Goal: Information Seeking & Learning: Check status

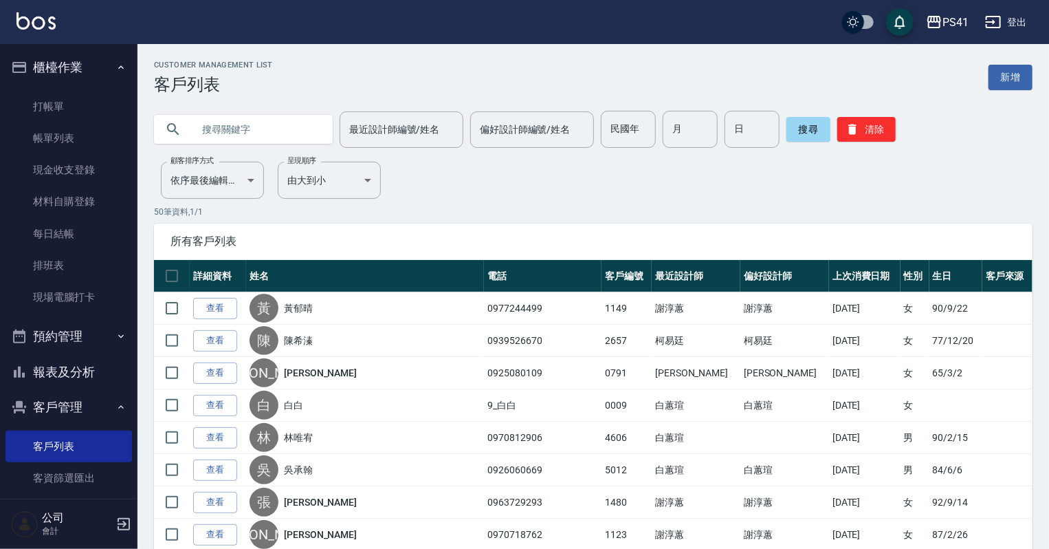
drag, startPoint x: 280, startPoint y: 140, endPoint x: 297, endPoint y: 119, distance: 26.9
click at [280, 139] on input "text" at bounding box center [257, 129] width 129 height 37
type input "[PERSON_NAME]"
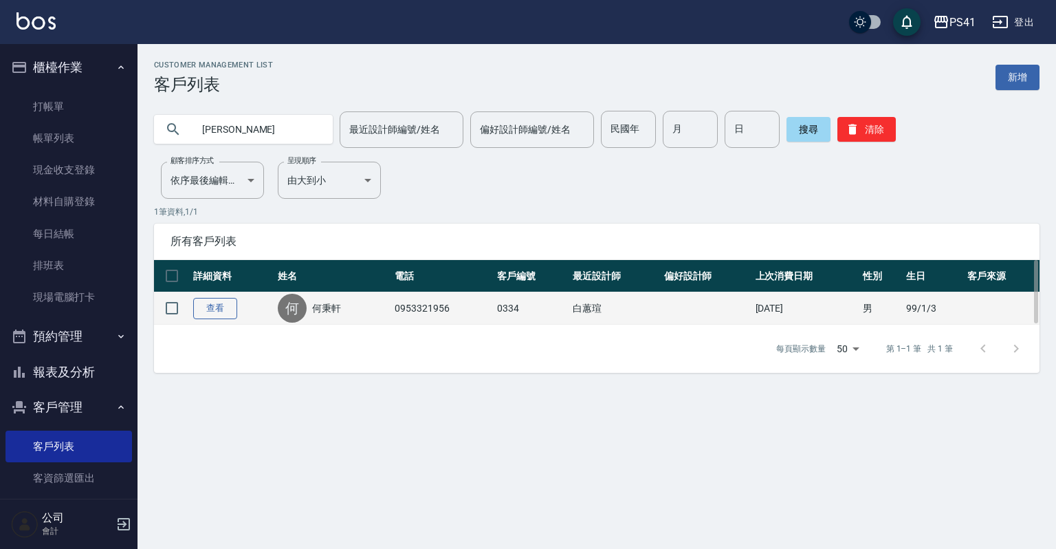
click at [226, 306] on link "查看" at bounding box center [215, 308] width 44 height 21
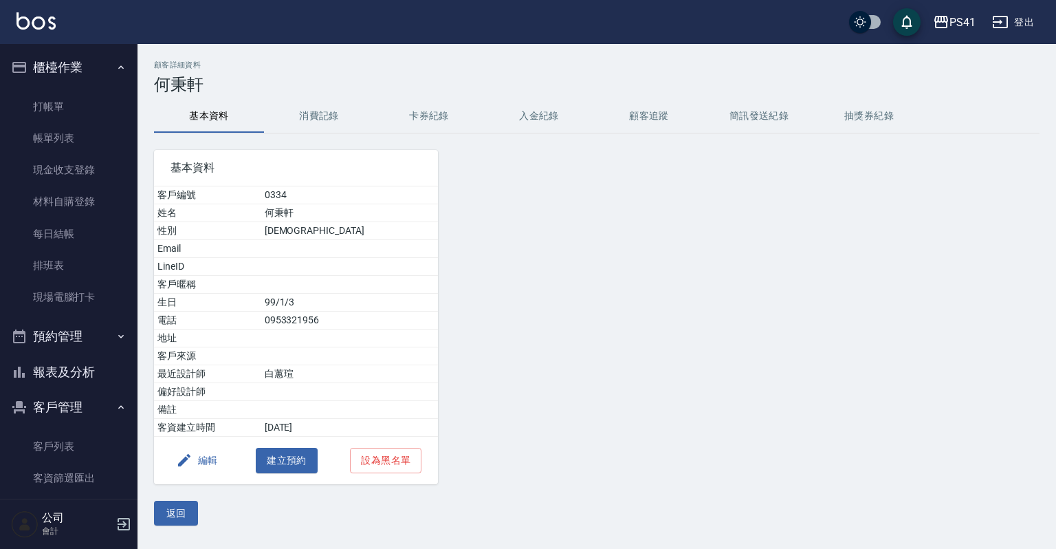
click at [304, 125] on button "消費記錄" at bounding box center [319, 116] width 110 height 33
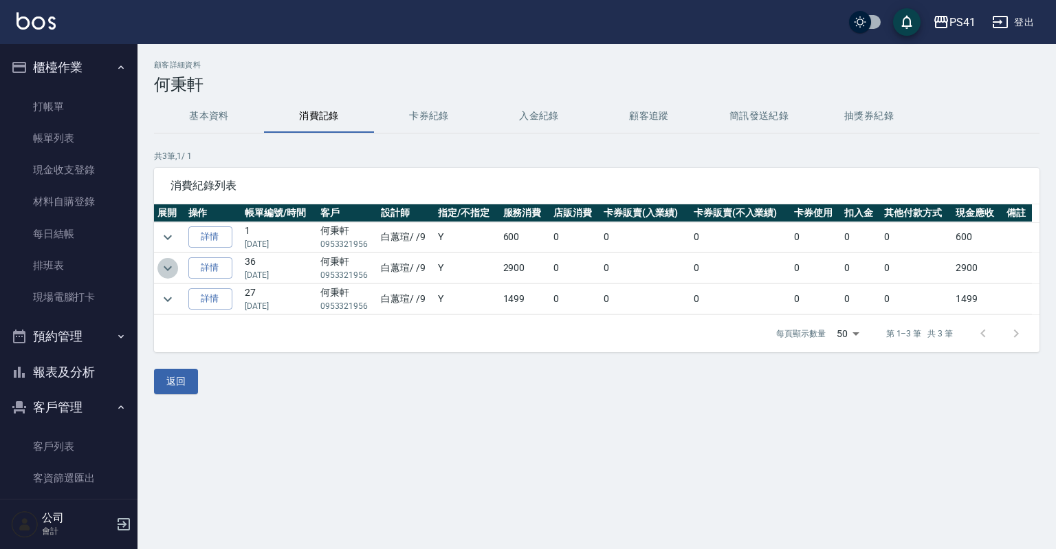
click at [175, 272] on icon "expand row" at bounding box center [168, 268] width 17 height 17
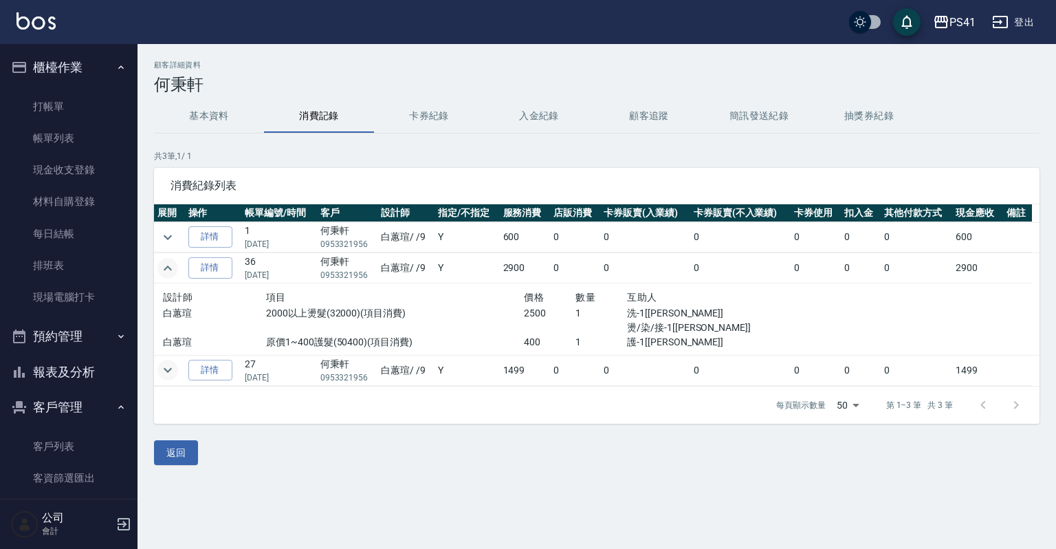
click at [170, 371] on icon "expand row" at bounding box center [168, 370] width 17 height 17
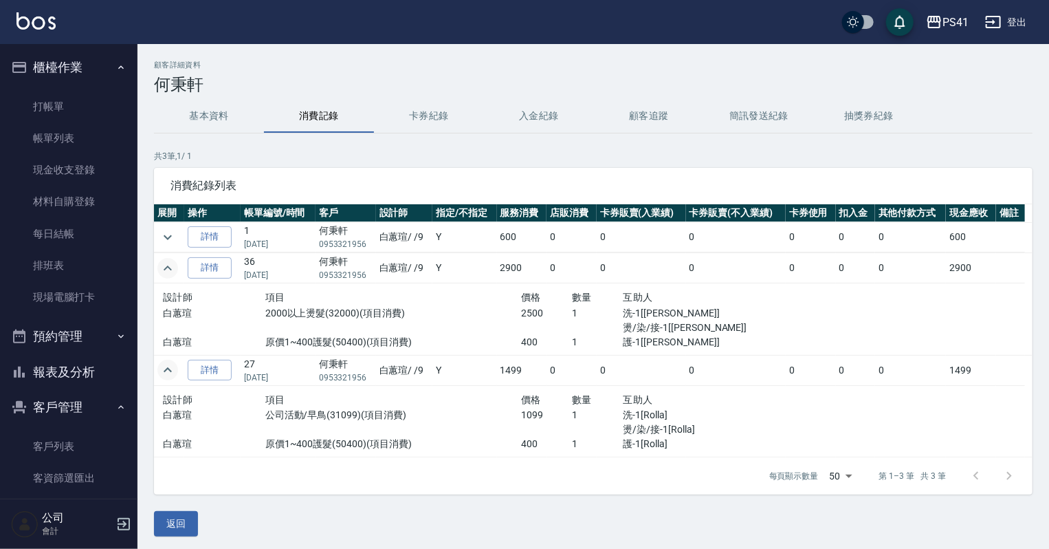
click at [224, 130] on button "基本資料" at bounding box center [209, 116] width 110 height 33
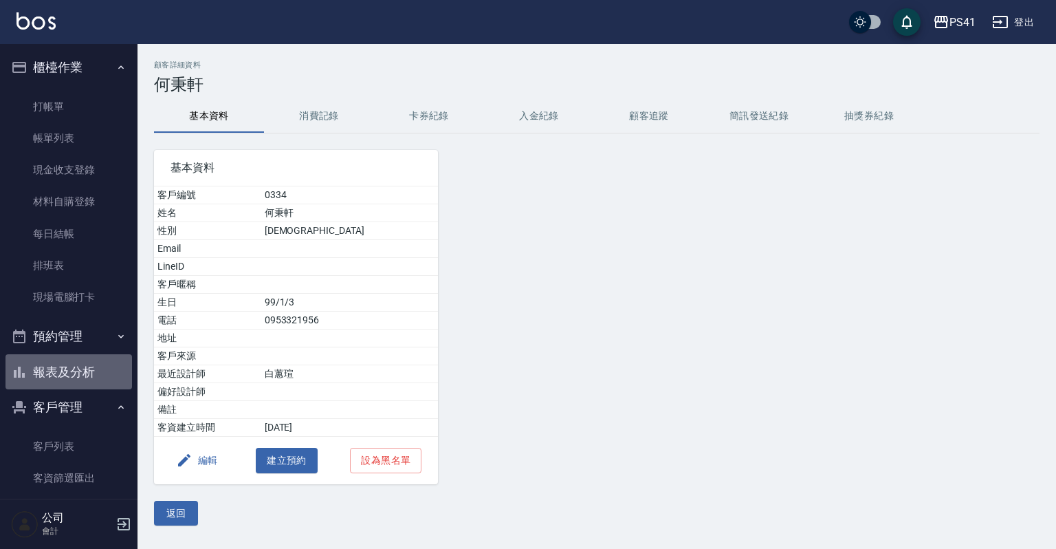
click at [74, 369] on button "報表及分析" at bounding box center [69, 372] width 127 height 36
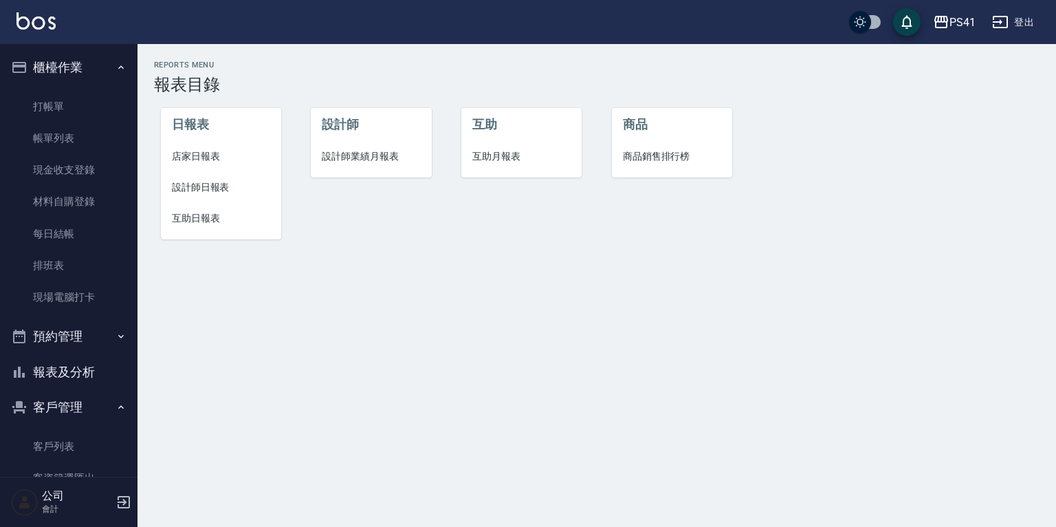
click at [222, 179] on li "設計師日報表" at bounding box center [221, 187] width 120 height 31
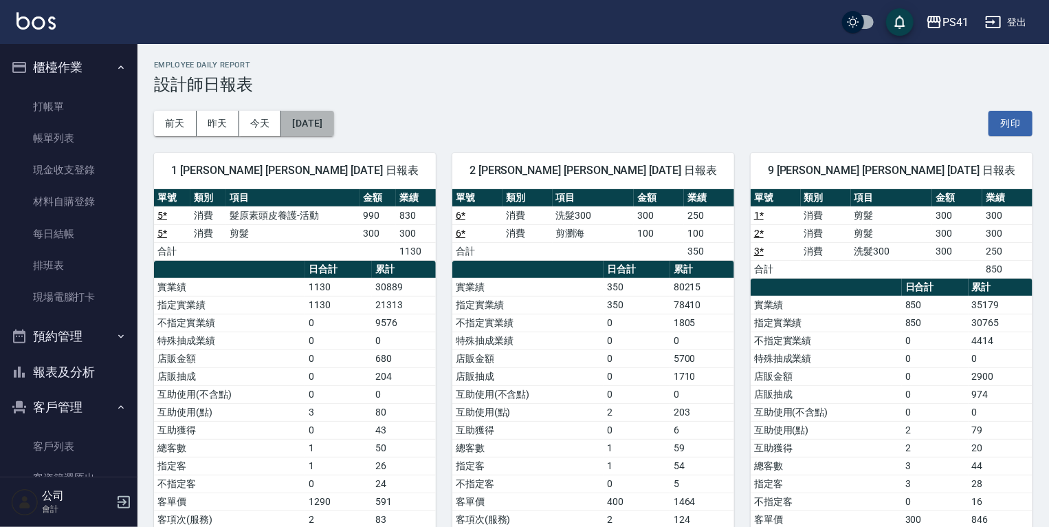
click at [320, 122] on button "[DATE]" at bounding box center [307, 123] width 52 height 25
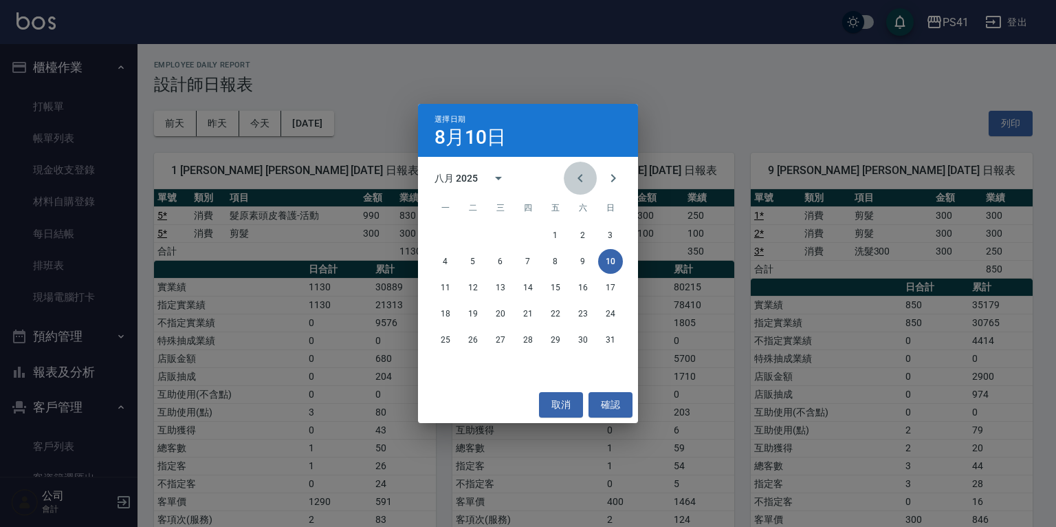
click at [577, 174] on icon "Previous month" at bounding box center [580, 178] width 17 height 17
click at [501, 338] on button "30" at bounding box center [500, 339] width 25 height 25
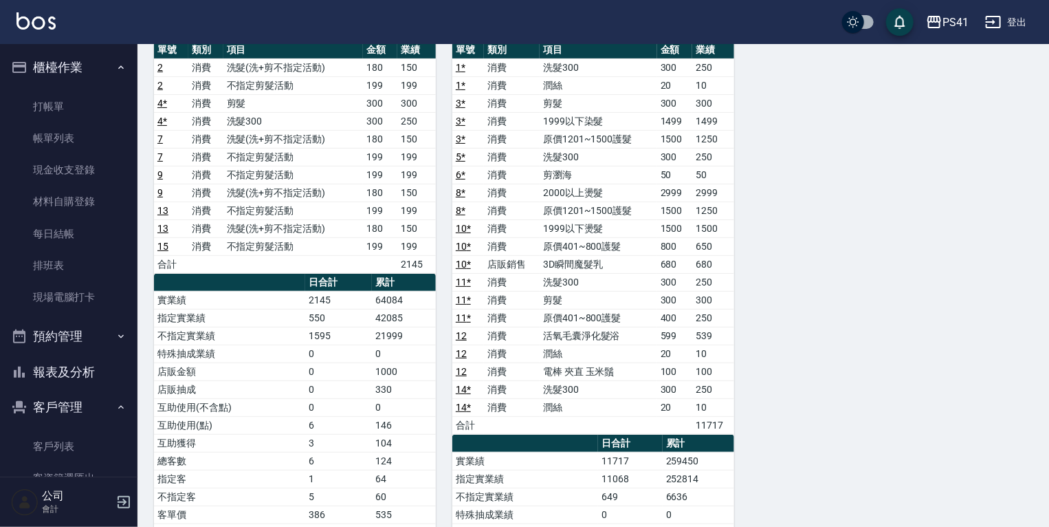
scroll to position [220, 0]
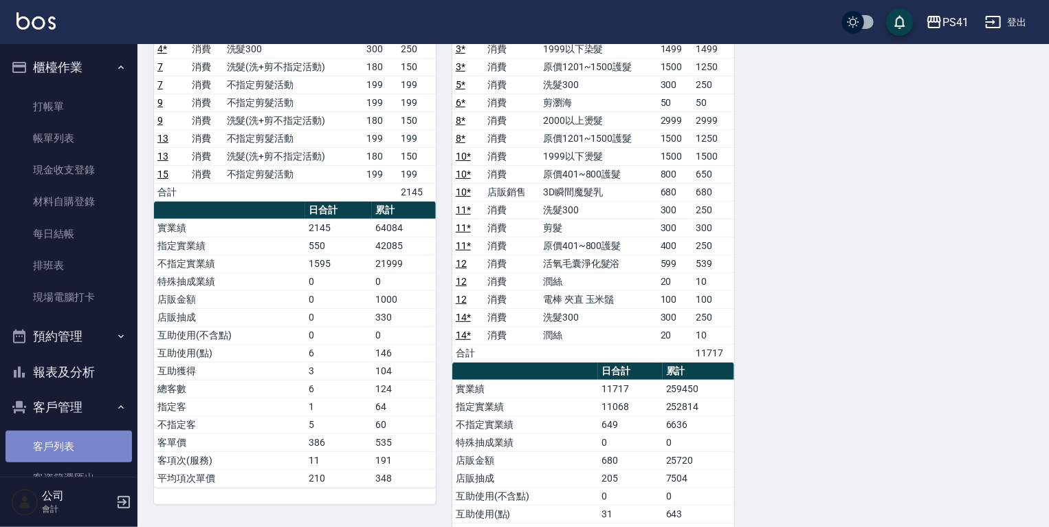
click at [70, 445] on link "客戶列表" at bounding box center [69, 447] width 127 height 32
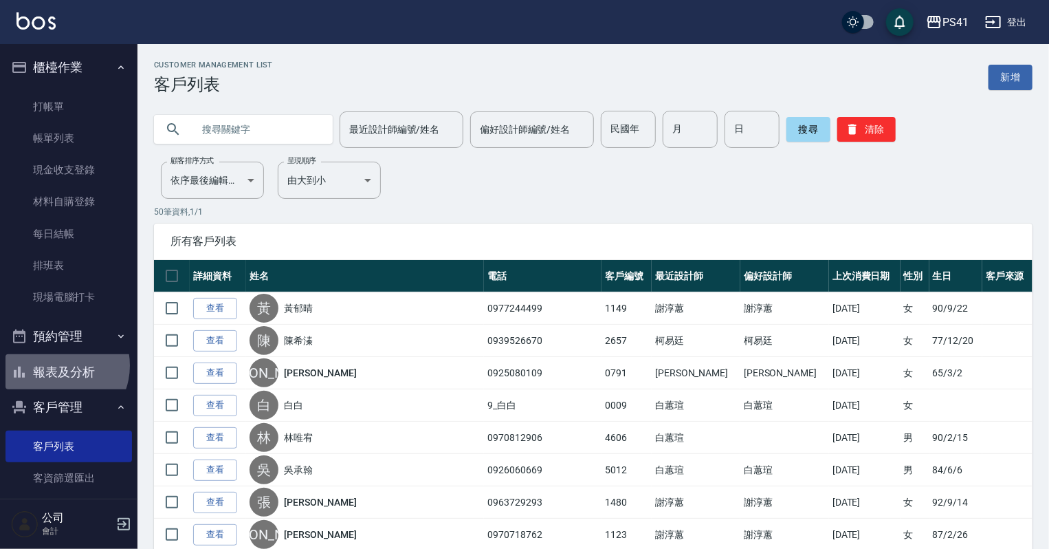
drag, startPoint x: 58, startPoint y: 366, endPoint x: 58, endPoint y: 355, distance: 11.0
click at [58, 366] on button "報表及分析" at bounding box center [69, 372] width 127 height 36
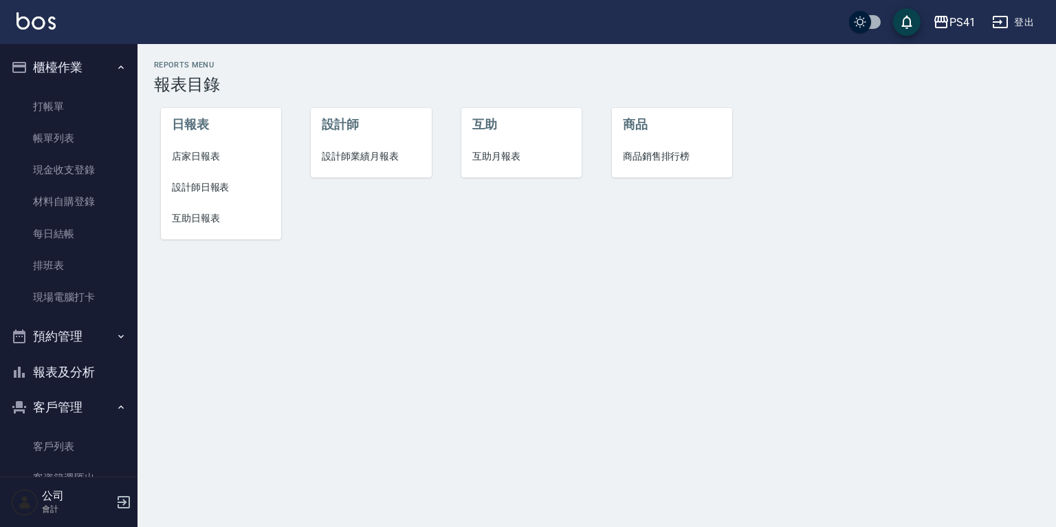
click at [230, 182] on span "設計師日報表" at bounding box center [221, 187] width 98 height 14
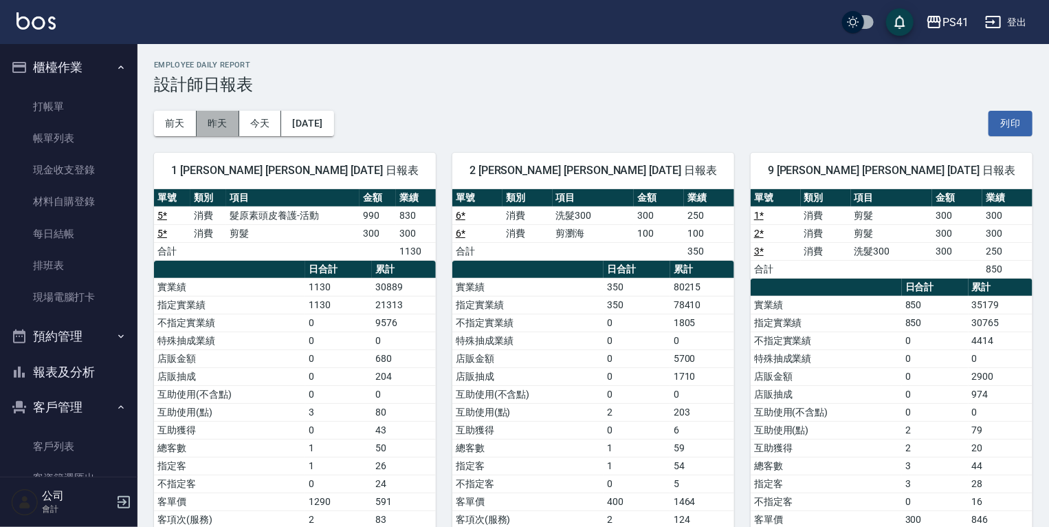
click at [212, 128] on button "昨天" at bounding box center [218, 123] width 43 height 25
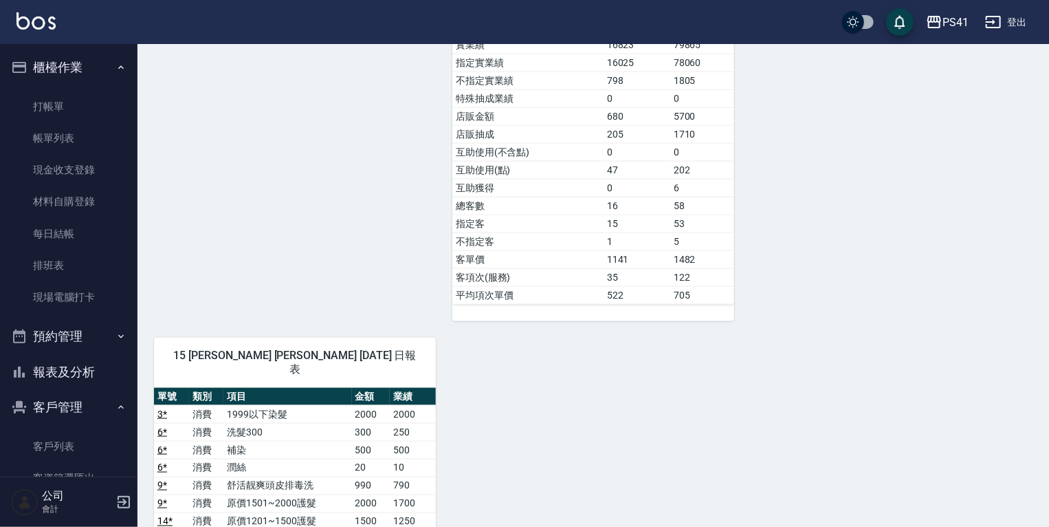
scroll to position [825, 0]
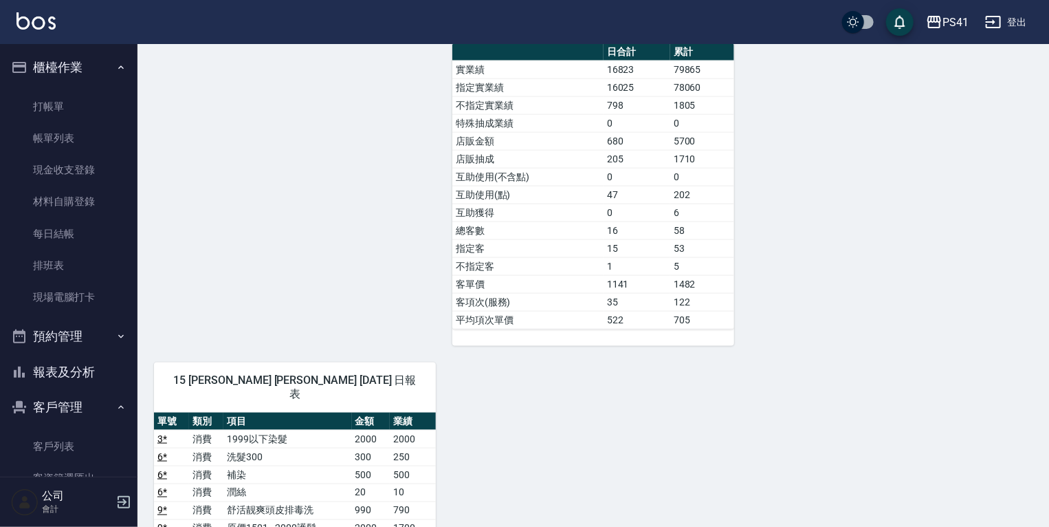
click at [96, 374] on button "報表及分析" at bounding box center [69, 372] width 127 height 36
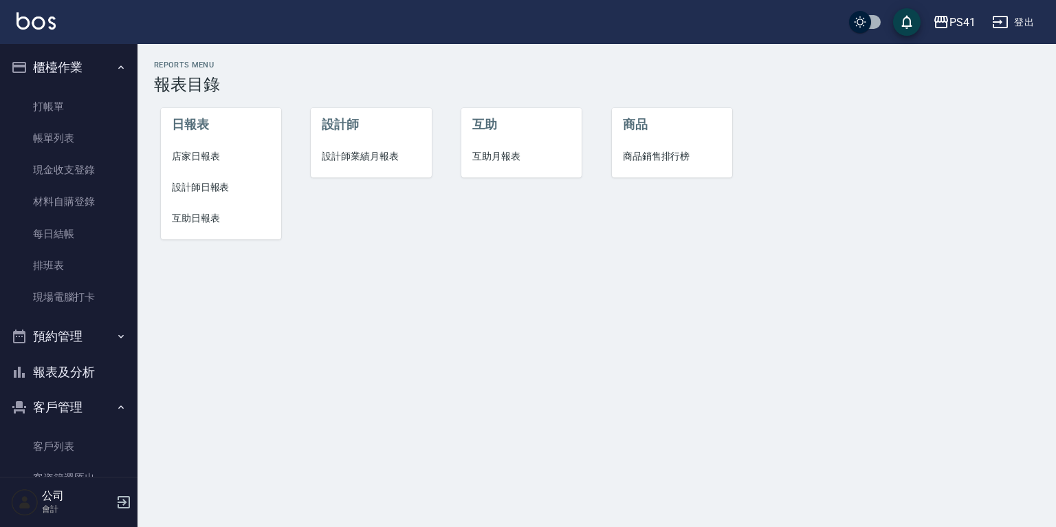
click at [336, 163] on span "設計師業績月報表" at bounding box center [371, 156] width 98 height 14
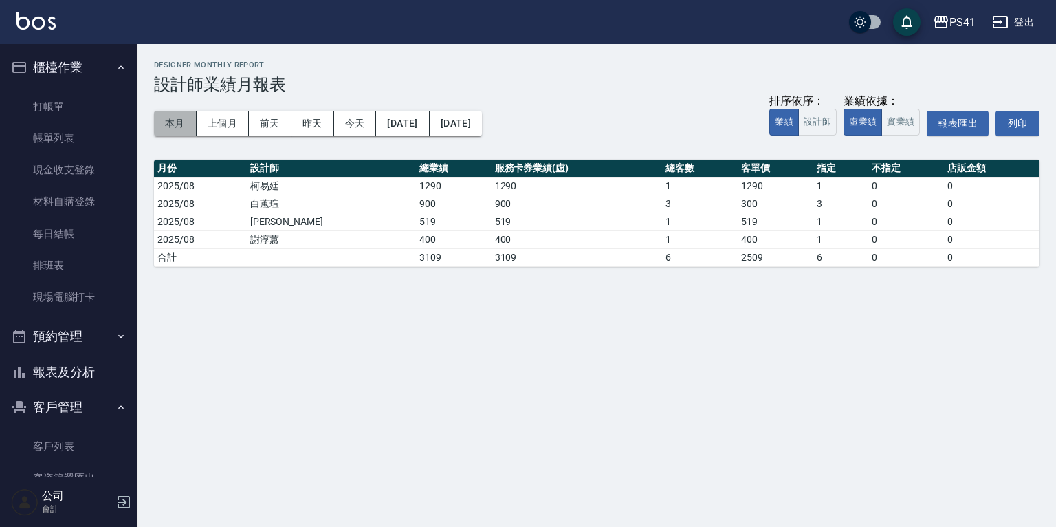
click at [171, 135] on button "本月" at bounding box center [175, 123] width 43 height 25
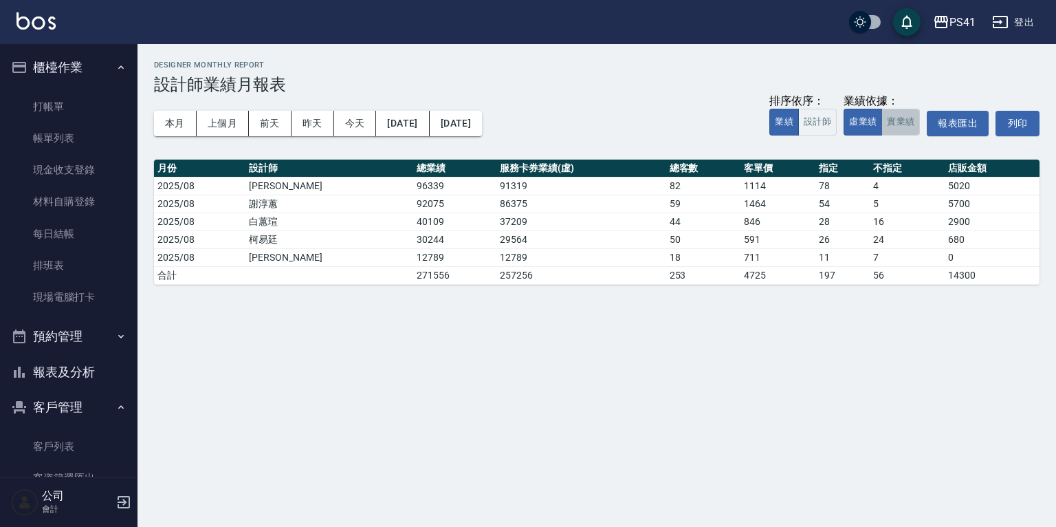
click at [890, 119] on button "實業績" at bounding box center [901, 122] width 39 height 27
click at [877, 124] on button "虛業績" at bounding box center [863, 122] width 39 height 27
click at [59, 433] on link "客戶列表" at bounding box center [69, 447] width 127 height 32
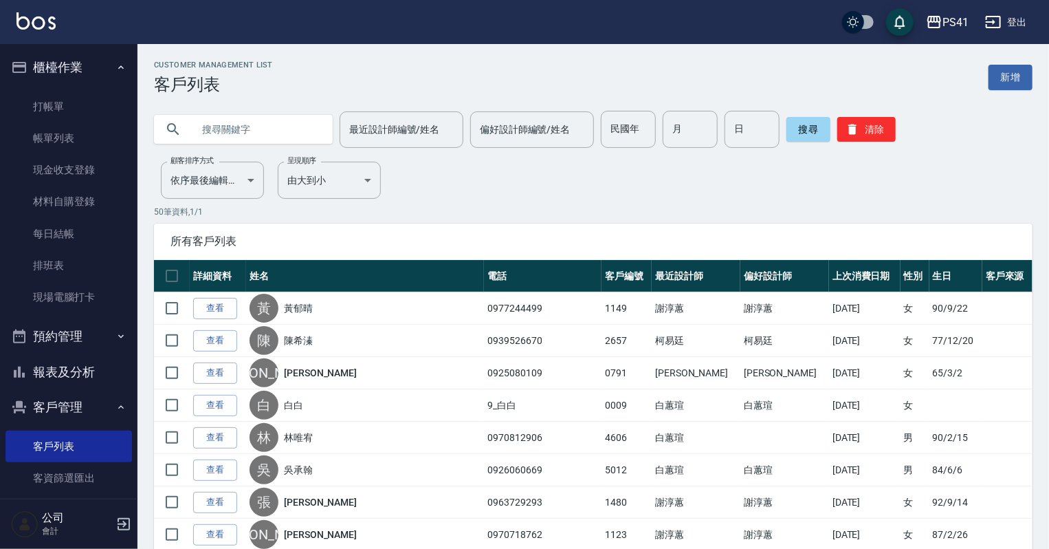
click at [292, 138] on input "text" at bounding box center [257, 129] width 129 height 37
type input "[PERSON_NAME]"
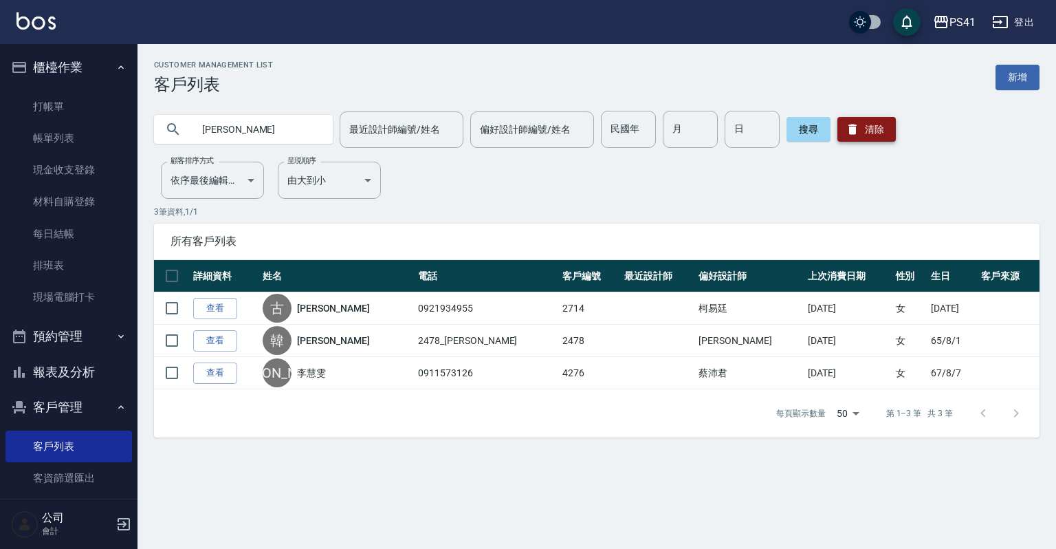
click at [880, 133] on button "清除" at bounding box center [867, 129] width 58 height 25
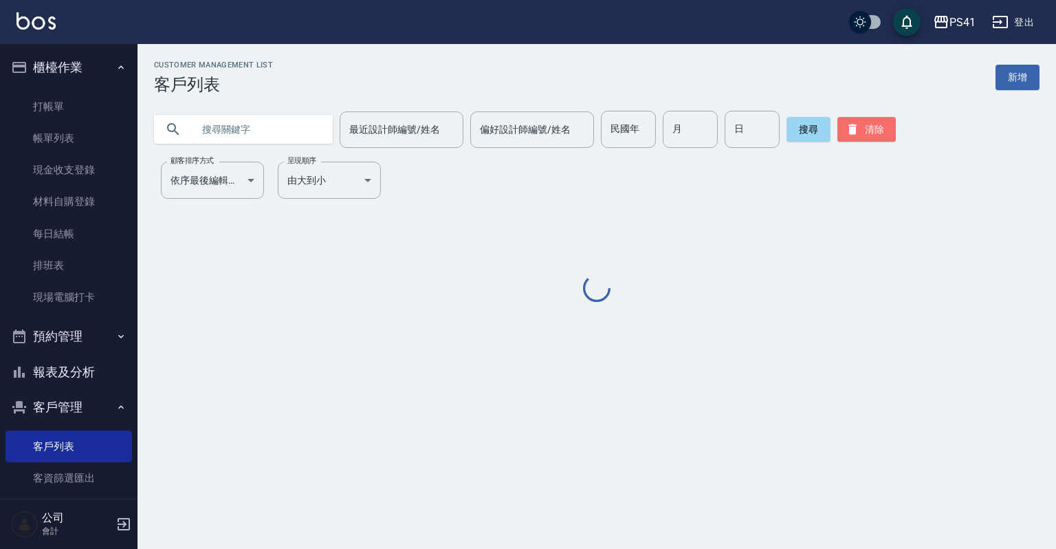
drag, startPoint x: 880, startPoint y: 133, endPoint x: 536, endPoint y: 162, distance: 345.1
click at [861, 128] on button "清除" at bounding box center [867, 129] width 58 height 25
click at [290, 131] on input "text" at bounding box center [257, 129] width 129 height 37
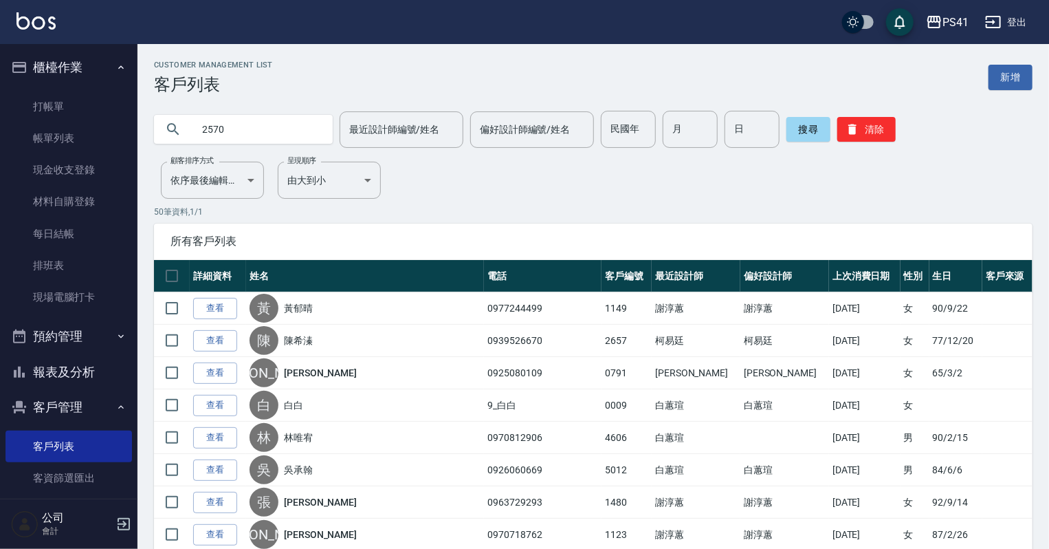
type input "2570"
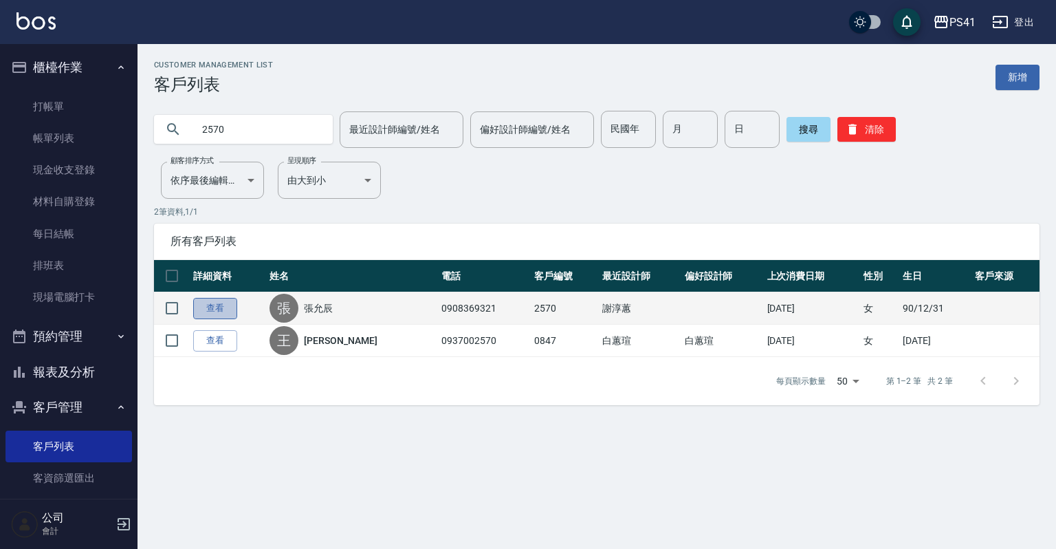
click at [209, 305] on link "查看" at bounding box center [215, 308] width 44 height 21
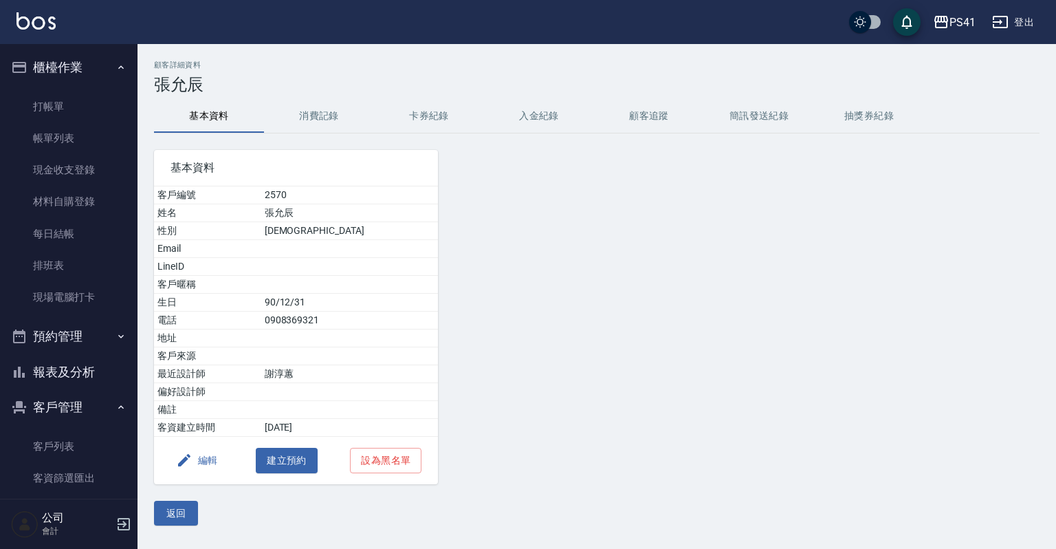
click at [325, 107] on button "消費記錄" at bounding box center [319, 116] width 110 height 33
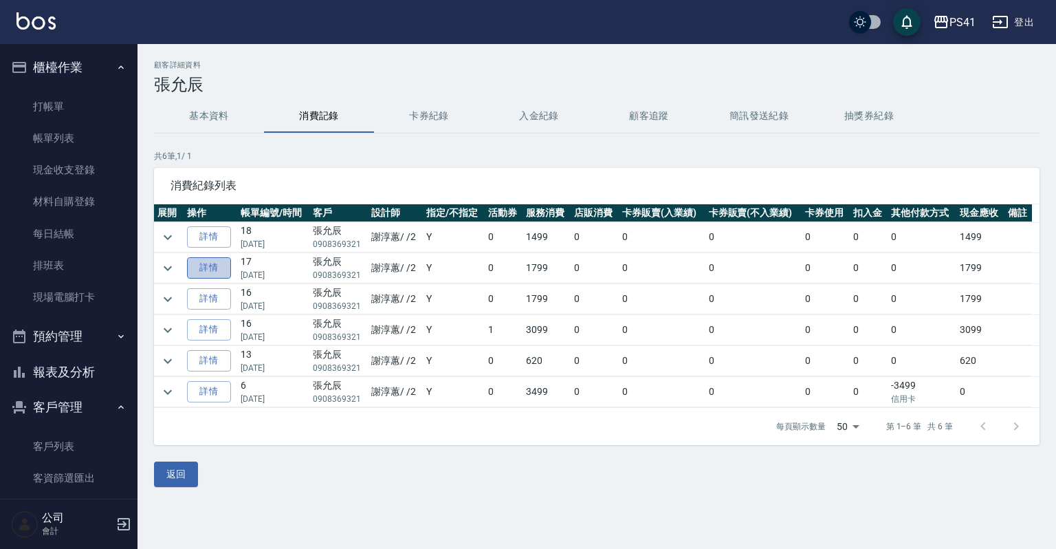
click at [207, 267] on link "詳情" at bounding box center [209, 267] width 44 height 21
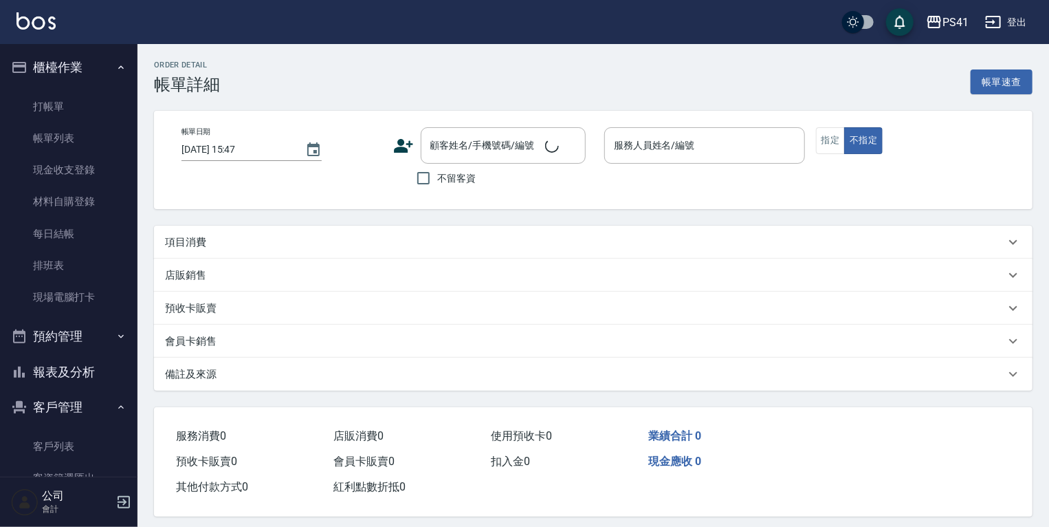
type input "[DATE] 18:57"
type input "[PERSON_NAME]-2"
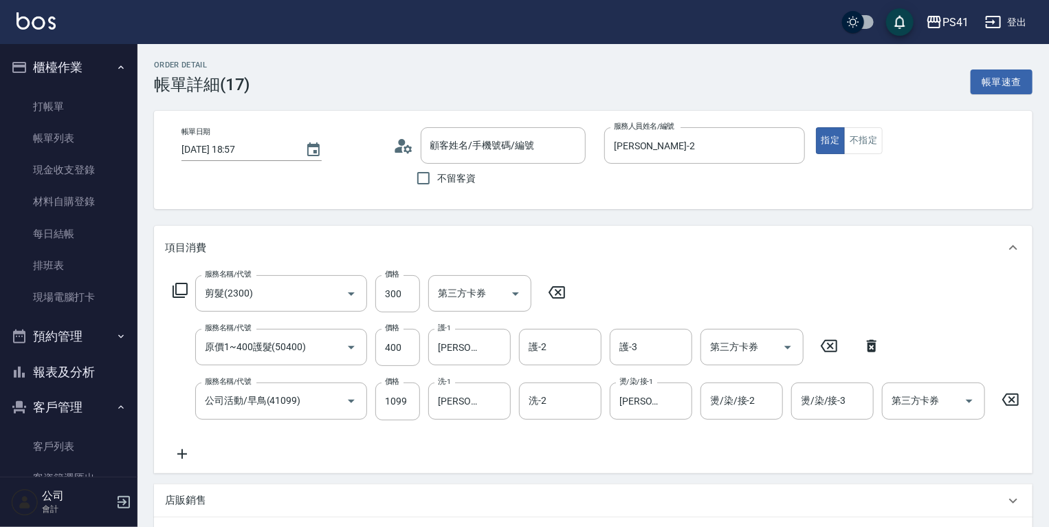
type input "剪髮(2300)"
type input "原價1~400護髮(50400)"
type input "公司活動/早鳥(41099)"
type input "[PERSON_NAME]/0908369321/2570"
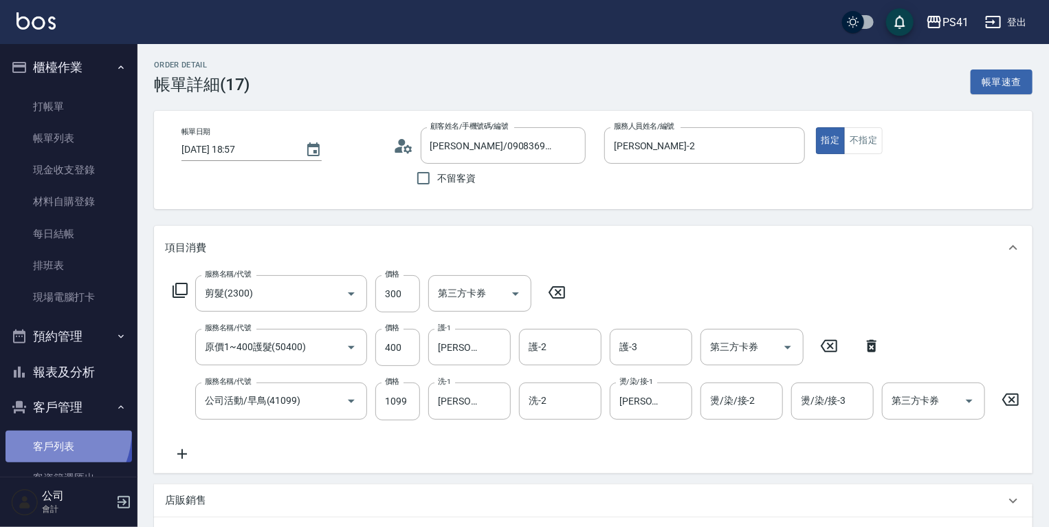
click at [39, 431] on link "客戶列表" at bounding box center [69, 447] width 127 height 32
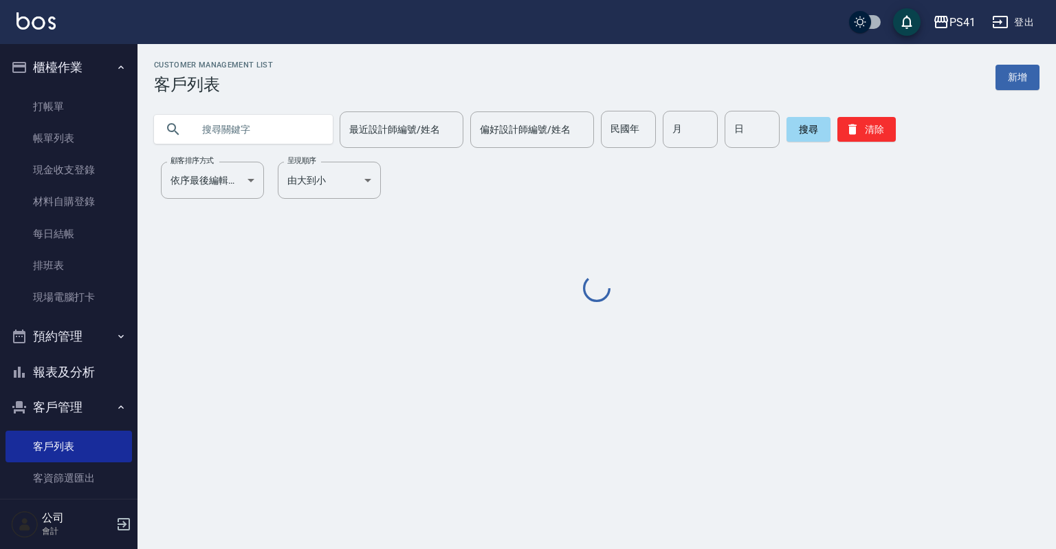
click at [236, 125] on input "text" at bounding box center [257, 129] width 129 height 37
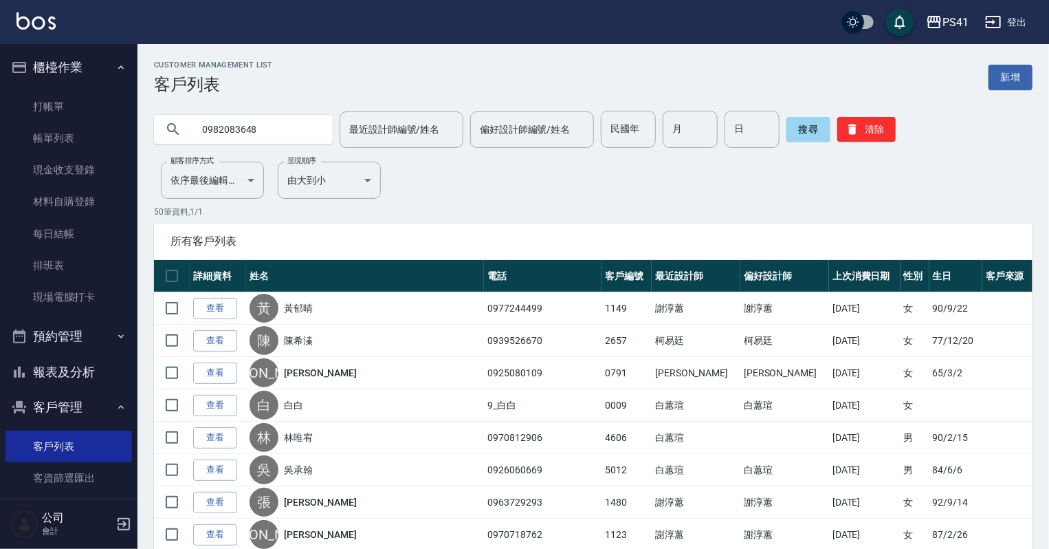
type input "0982083648"
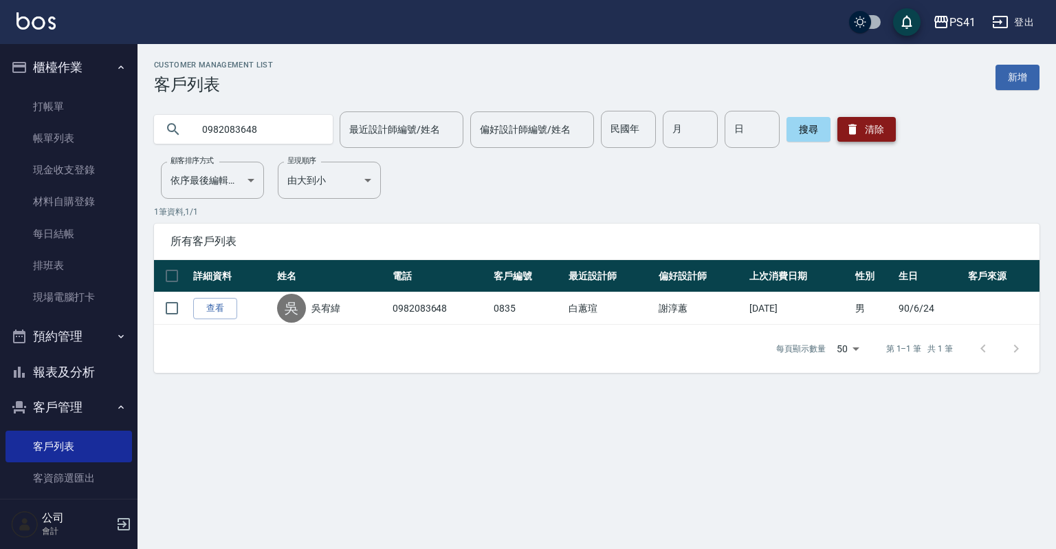
click at [860, 127] on button "清除" at bounding box center [867, 129] width 58 height 25
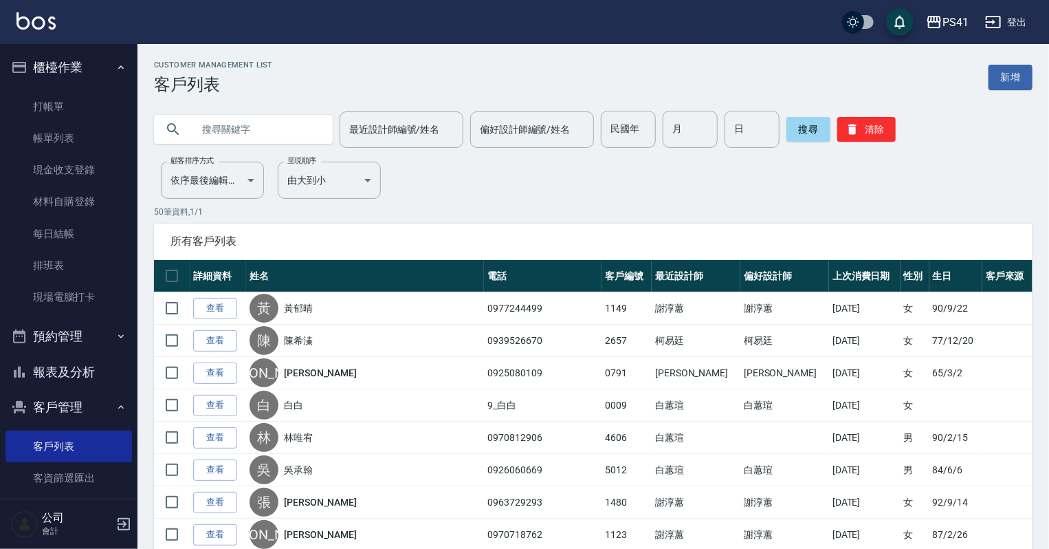
click at [205, 128] on input "text" at bounding box center [257, 129] width 129 height 37
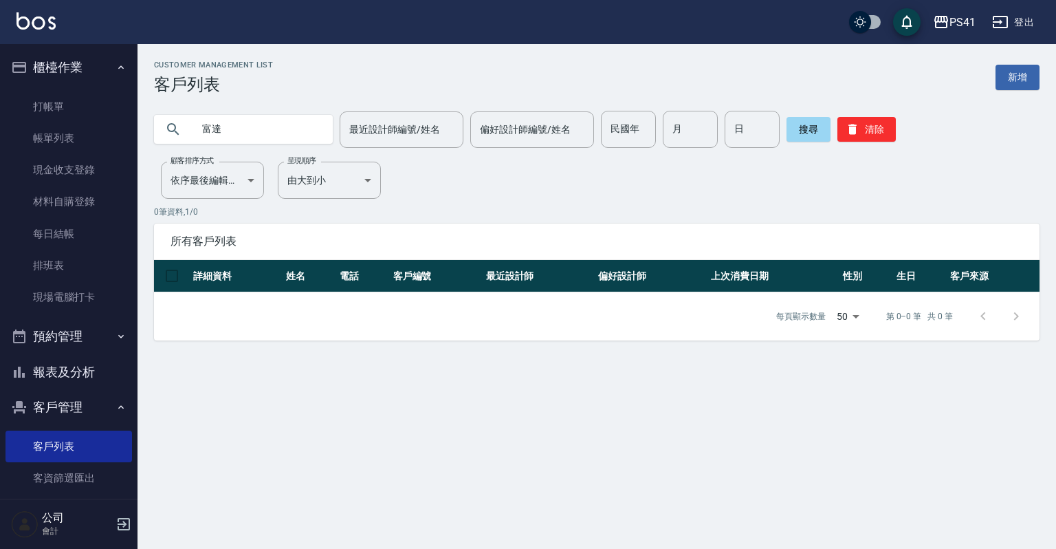
type input "富"
type input "."
type input "達"
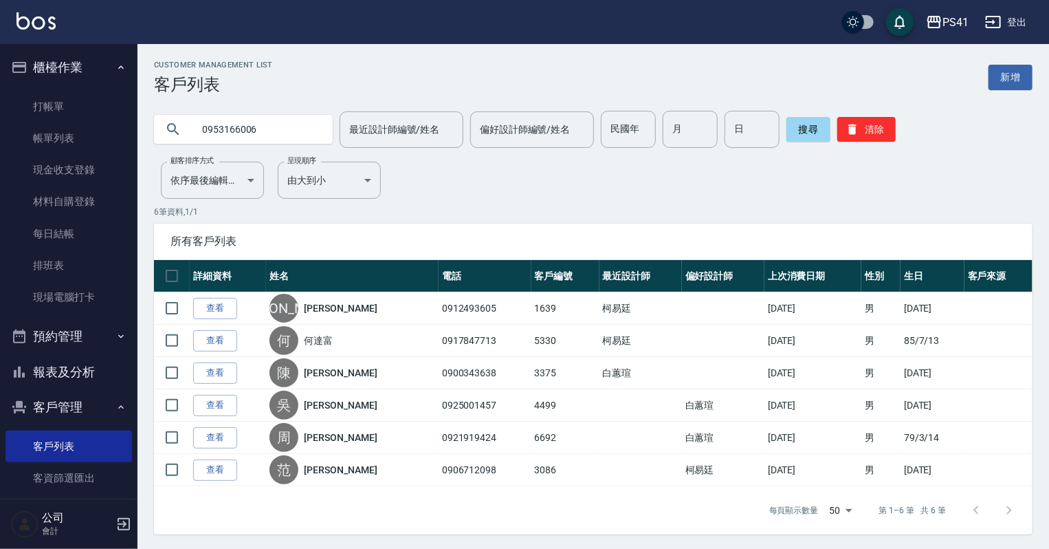
type input "0953166006"
